Goal: Information Seeking & Learning: Learn about a topic

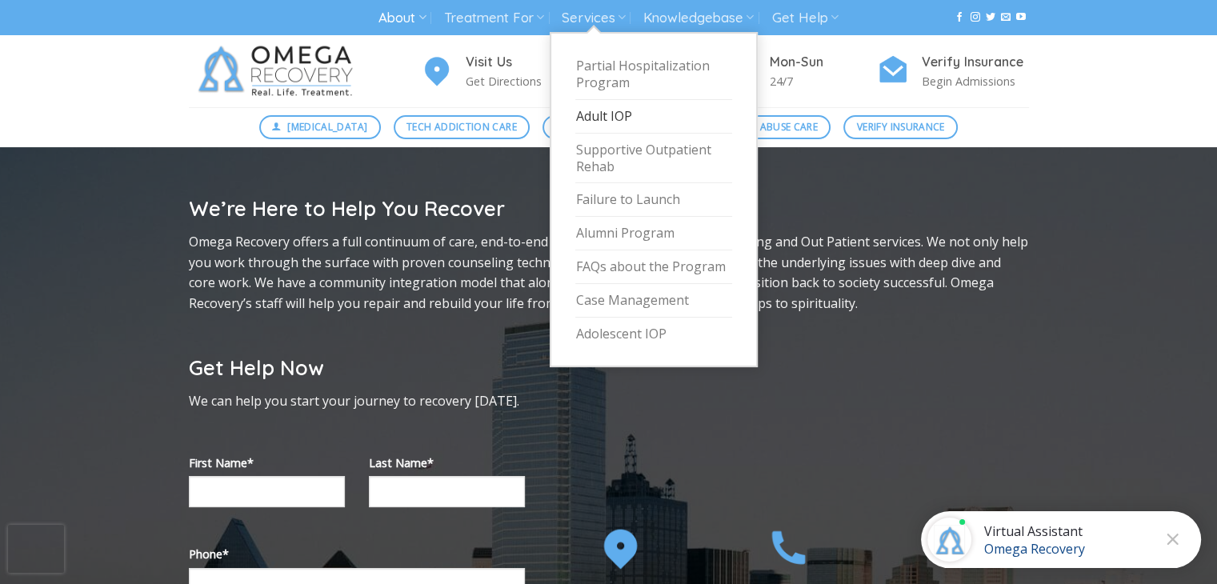
click at [614, 122] on link "Adult IOP" at bounding box center [653, 117] width 157 height 34
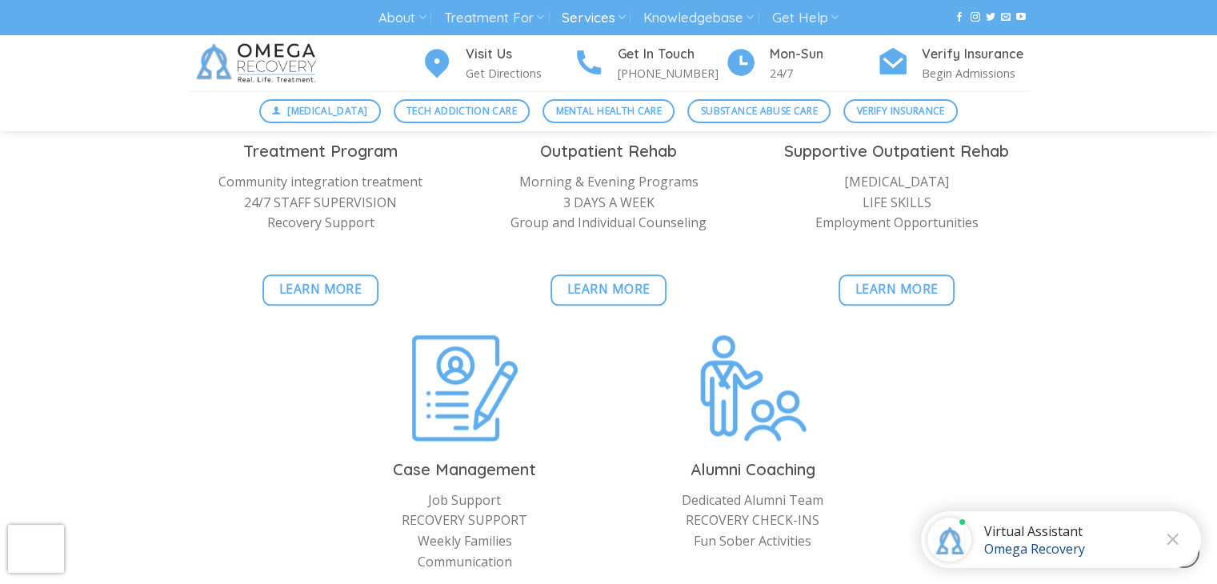
scroll to position [1717, 0]
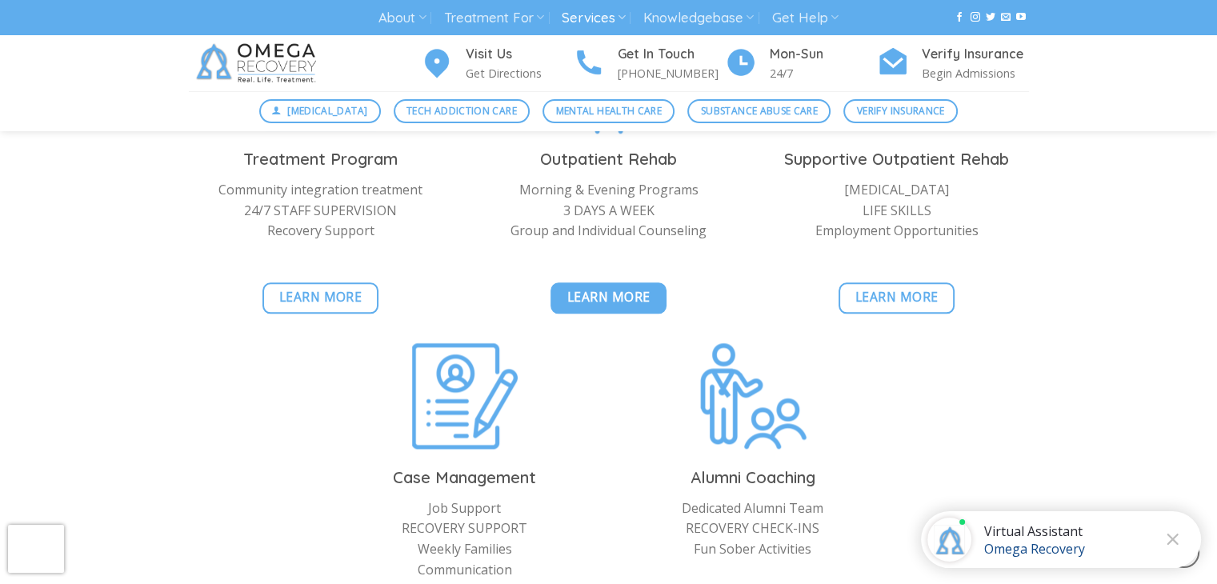
click at [611, 290] on span "Learn More" at bounding box center [608, 297] width 83 height 20
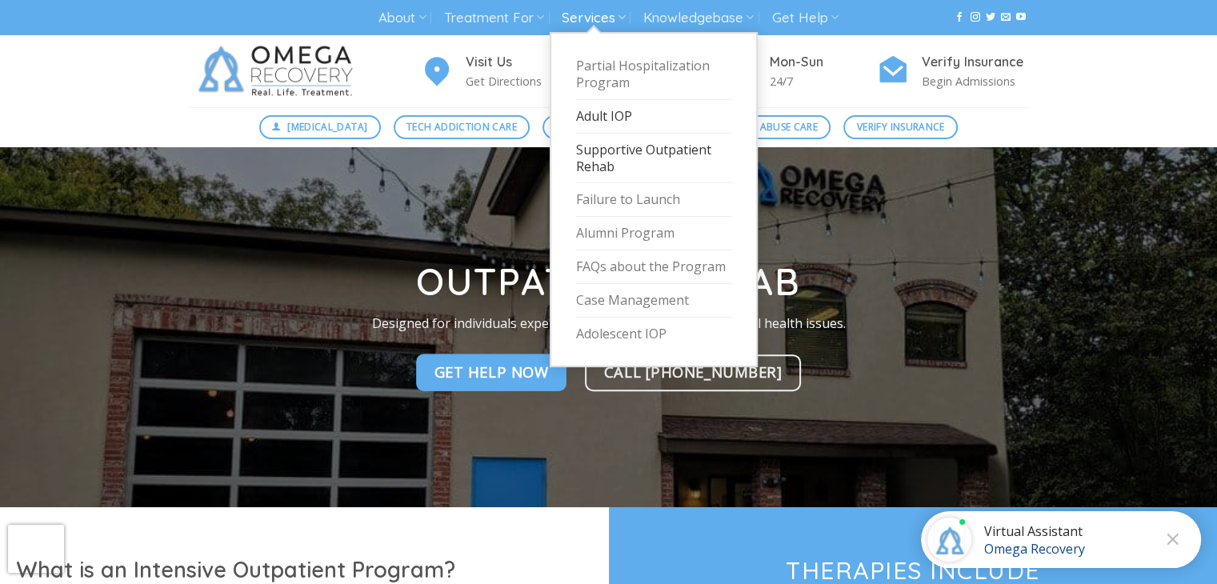
click at [593, 148] on link "Supportive Outpatient Rehab" at bounding box center [653, 159] width 157 height 50
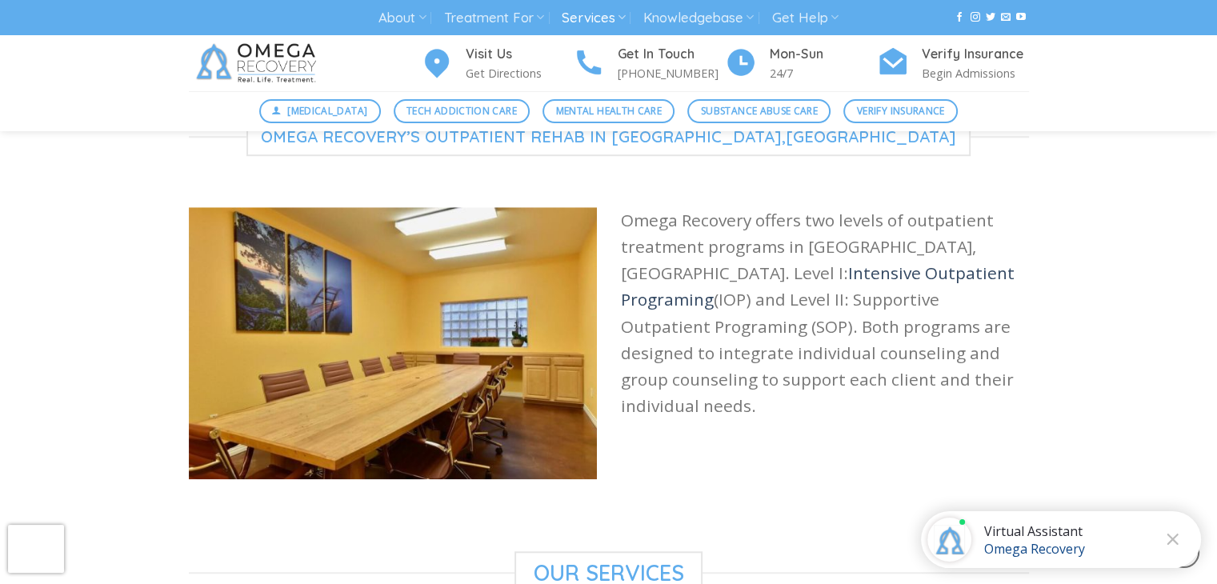
scroll to position [1226, 0]
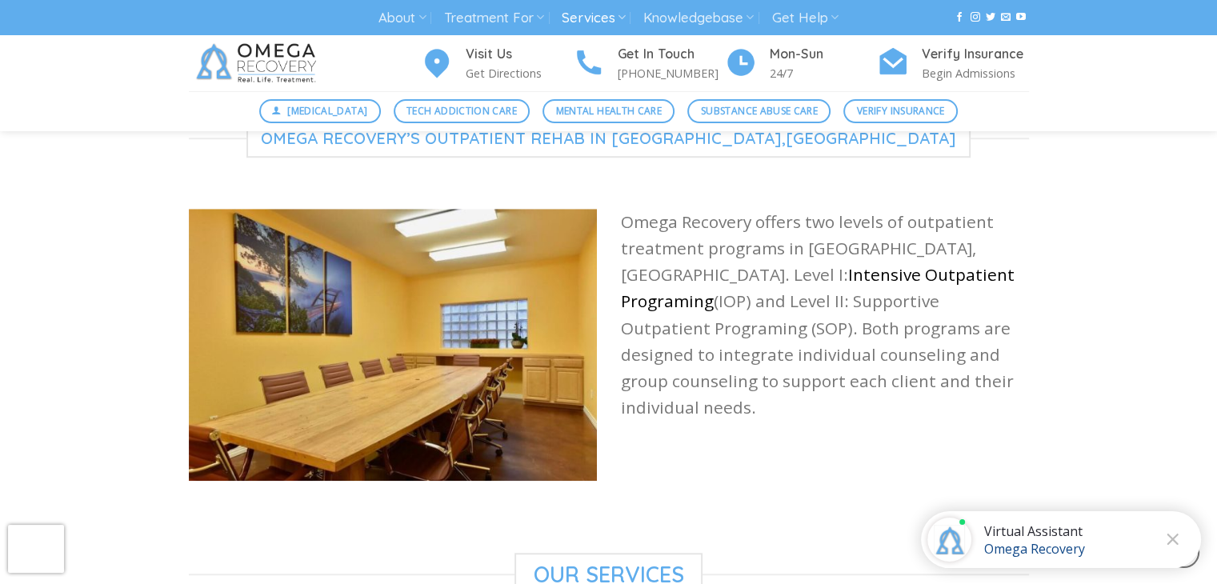
click at [704, 263] on link "Intensive Outpatient Programing" at bounding box center [818, 287] width 394 height 49
